Goal: Task Accomplishment & Management: Complete application form

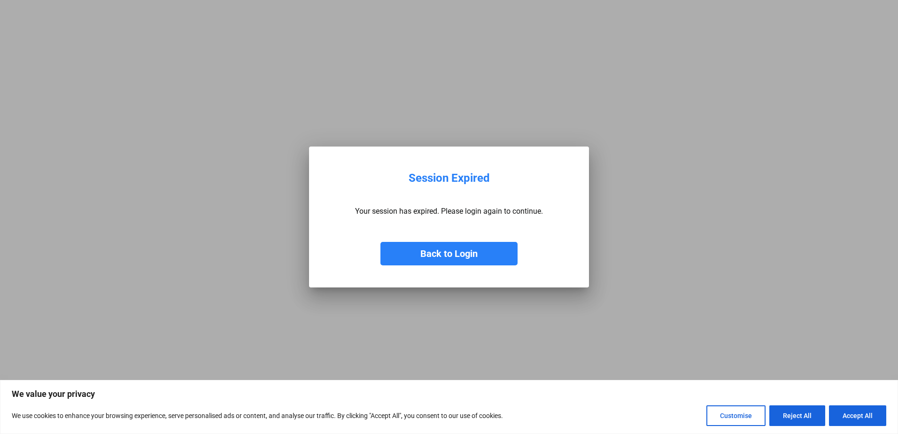
click at [450, 257] on button "Back to Login" at bounding box center [449, 253] width 137 height 23
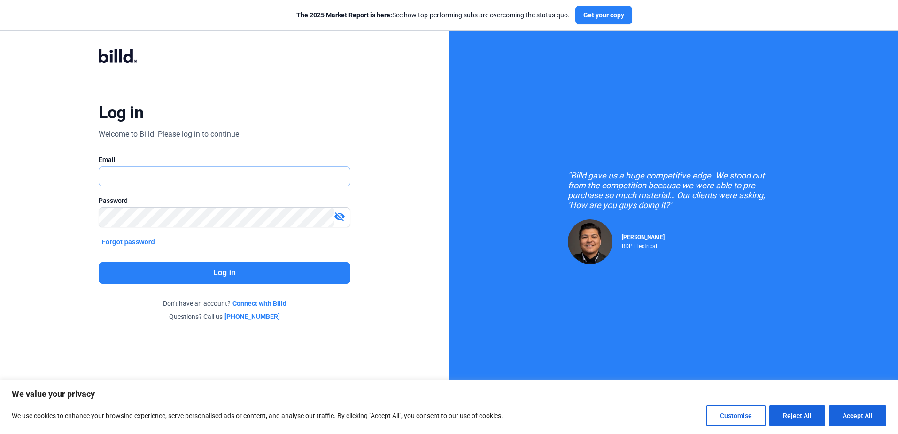
click at [151, 177] on input "text" at bounding box center [224, 176] width 250 height 19
click at [198, 183] on input "text" at bounding box center [219, 176] width 240 height 19
click at [160, 180] on input "text" at bounding box center [224, 176] width 250 height 19
type input "[PERSON_NAME][EMAIL_ADDRESS][DOMAIN_NAME]"
click at [239, 288] on div "Log in Welcome to Billd! Please log in to continue. Email [PERSON_NAME][EMAIL_A…" at bounding box center [224, 185] width 323 height 308
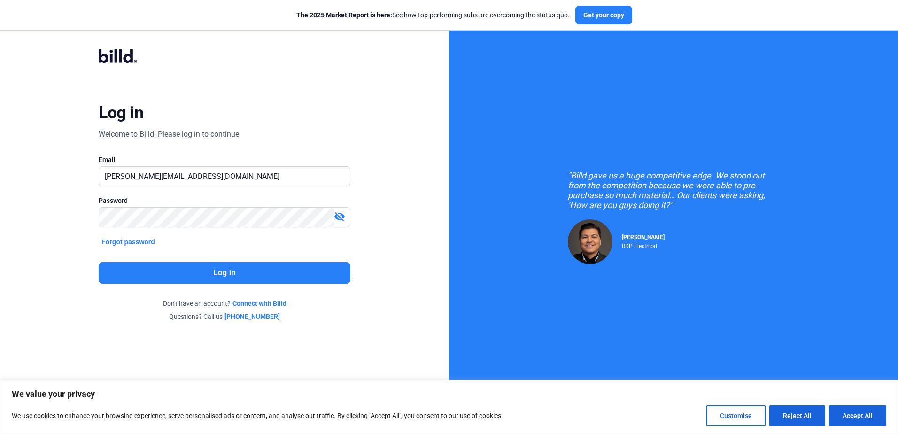
click at [234, 276] on button "Log in" at bounding box center [224, 273] width 251 height 22
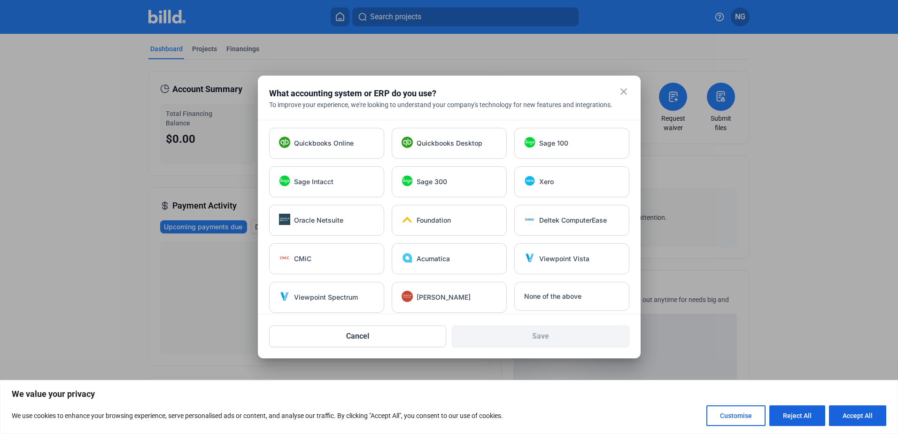
click at [619, 92] on mat-icon "close" at bounding box center [623, 91] width 11 height 11
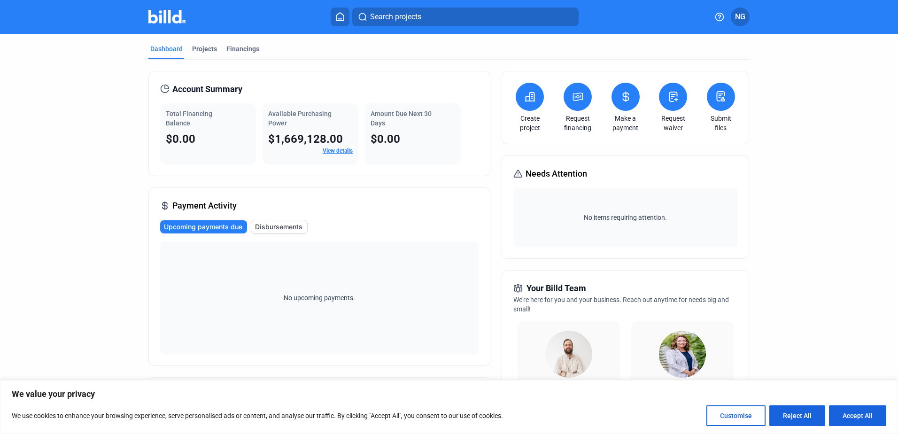
click at [831, 333] on dashboard "Dashboard Projects Financings Account Summary Total Financing Balance $0.00 Ava…" at bounding box center [449, 354] width 809 height 640
click at [200, 46] on div "Projects" at bounding box center [204, 48] width 25 height 9
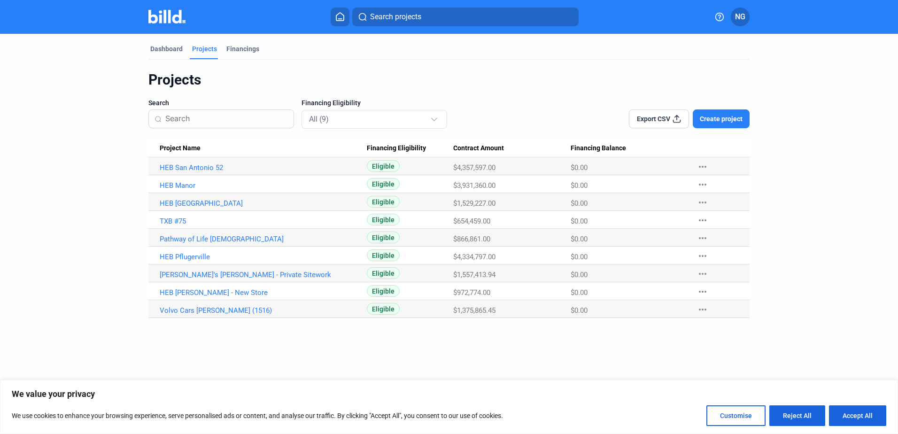
click at [729, 116] on span "Create project" at bounding box center [721, 118] width 43 height 9
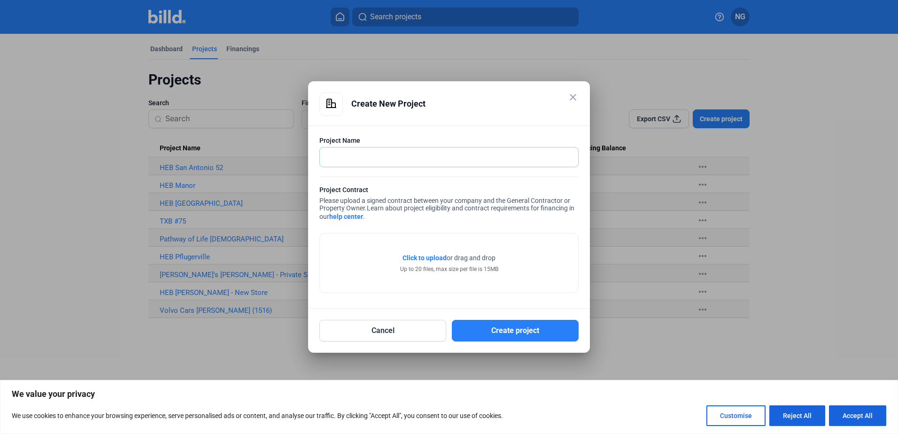
click at [379, 152] on input "text" at bounding box center [449, 157] width 258 height 19
type input "Stoic Falcon"
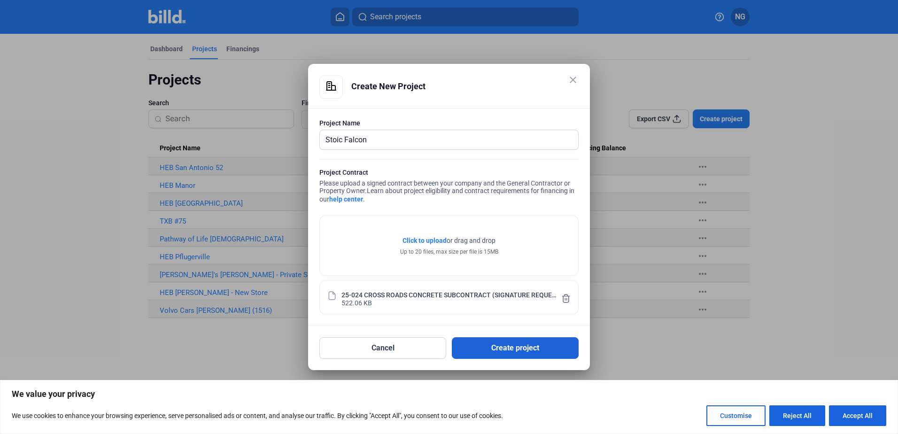
click at [529, 346] on button "Create project" at bounding box center [515, 348] width 127 height 22
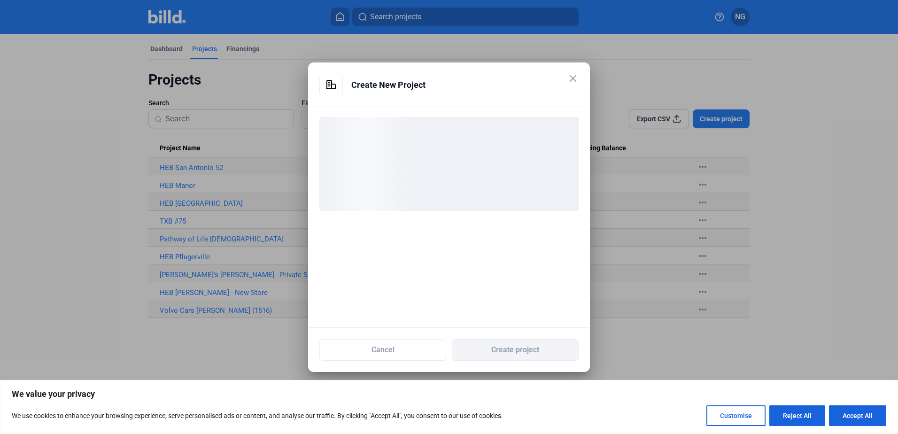
click at [397, 164] on div "loading" at bounding box center [448, 164] width 259 height 94
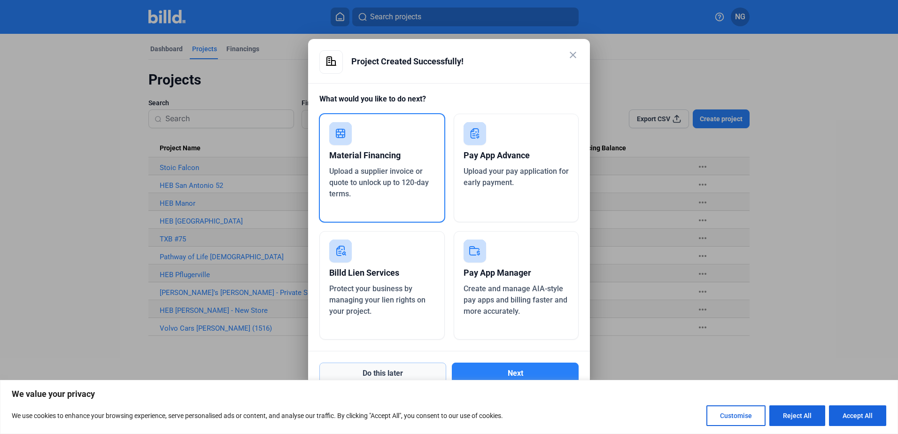
click at [422, 371] on button "Do this later" at bounding box center [382, 374] width 127 height 22
